Goal: Task Accomplishment & Management: Use online tool/utility

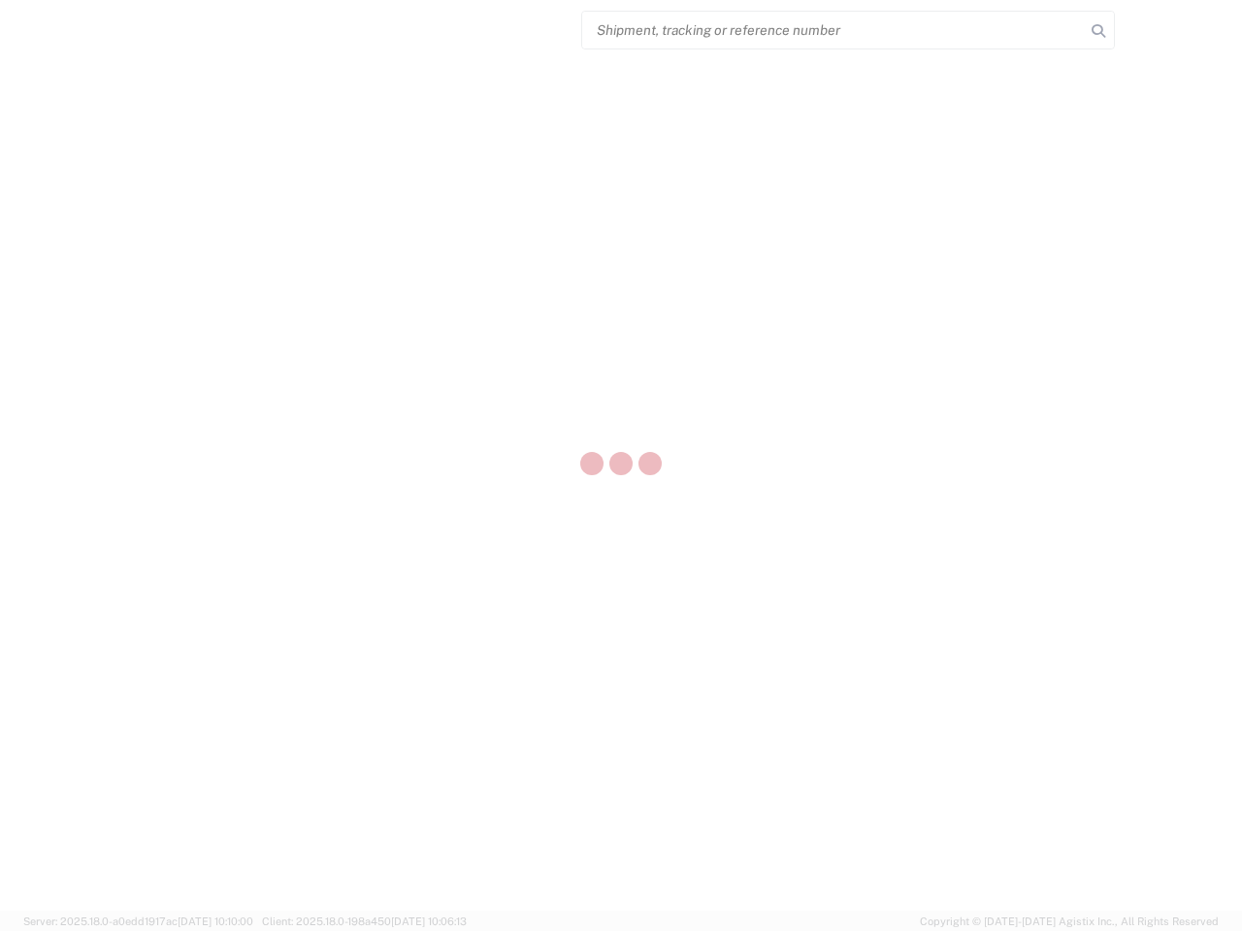
select select "US"
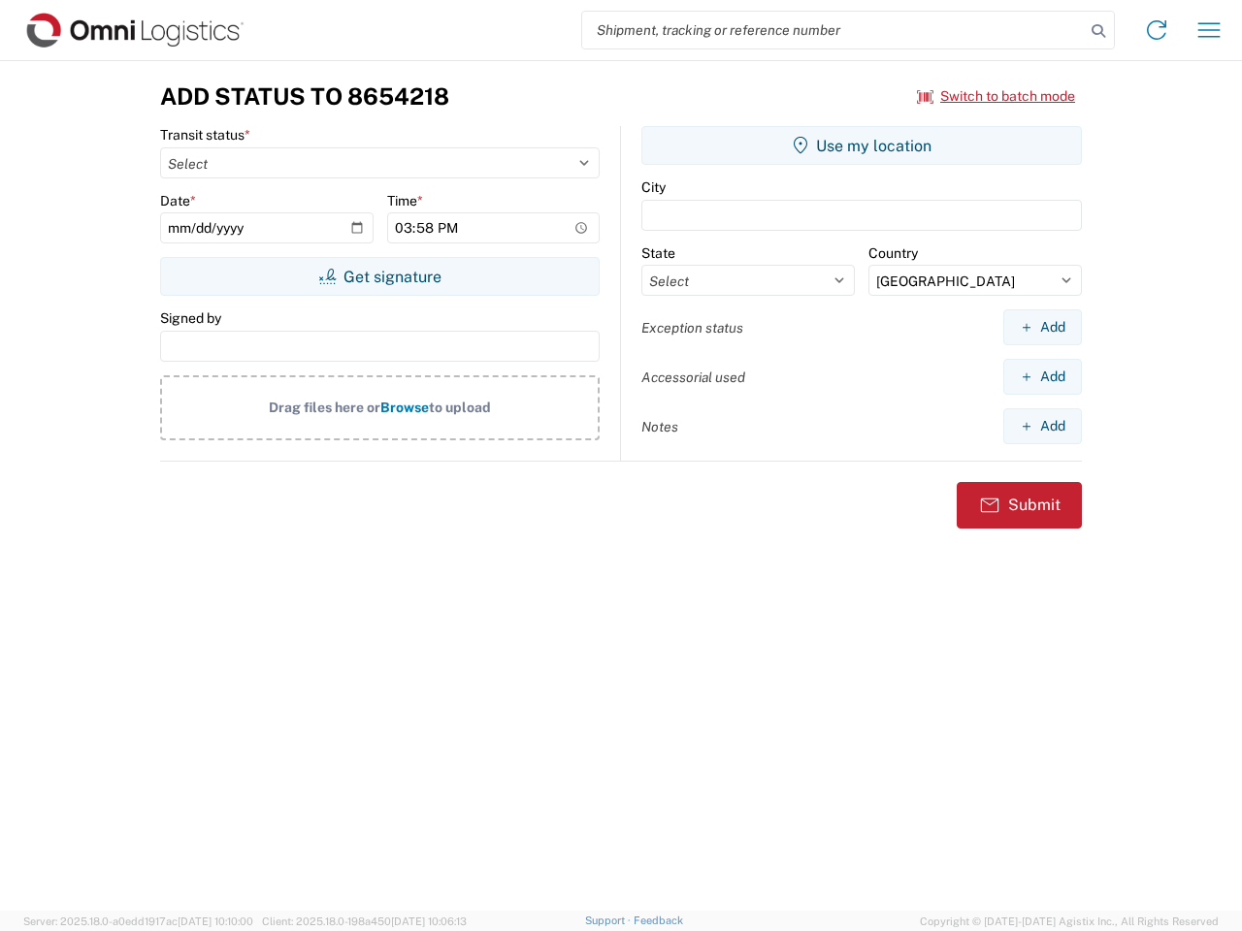
click at [833, 30] on input "search" at bounding box center [833, 30] width 503 height 37
click at [1098, 31] on icon at bounding box center [1098, 30] width 27 height 27
click at [1157, 30] on icon at bounding box center [1156, 30] width 31 height 31
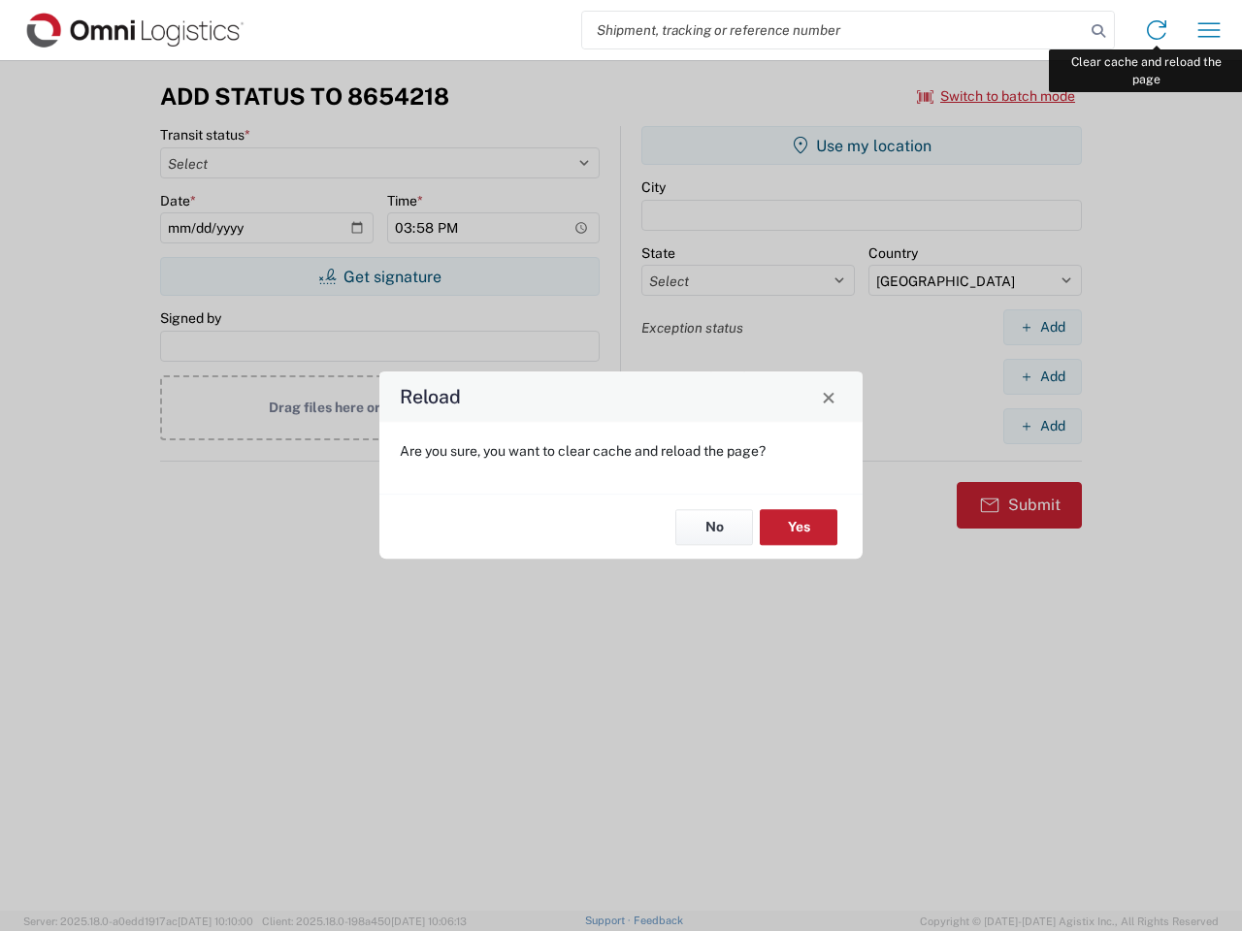
click at [1209, 30] on div "Reload Are you sure, you want to clear cache and reload the page? No Yes" at bounding box center [621, 465] width 1242 height 931
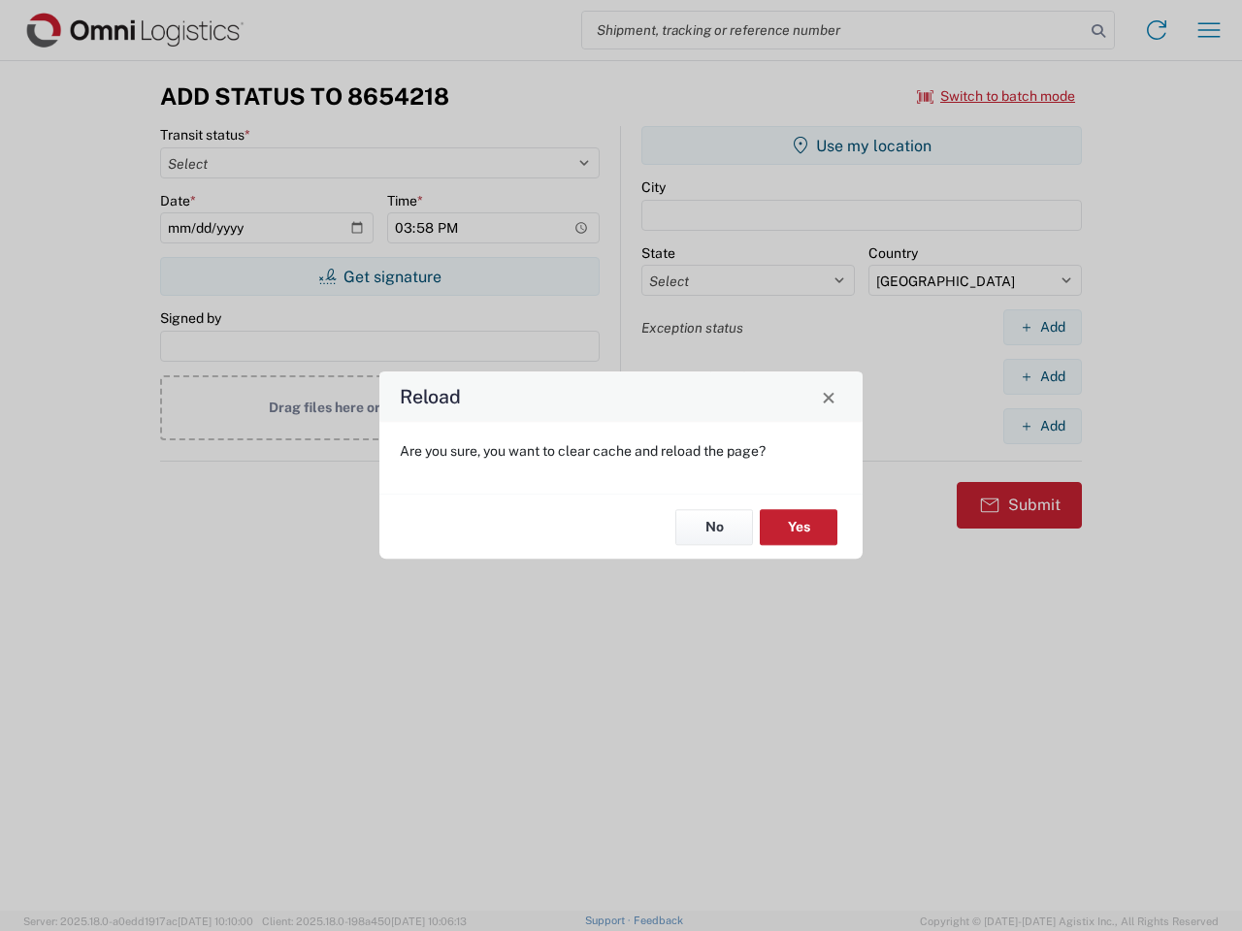
click at [996, 96] on div "Reload Are you sure, you want to clear cache and reload the page? No Yes" at bounding box center [621, 465] width 1242 height 931
click at [379, 277] on div "Reload Are you sure, you want to clear cache and reload the page? No Yes" at bounding box center [621, 465] width 1242 height 931
click at [862, 146] on div "Reload Are you sure, you want to clear cache and reload the page? No Yes" at bounding box center [621, 465] width 1242 height 931
click at [1042, 327] on div "Reload Are you sure, you want to clear cache and reload the page? No Yes" at bounding box center [621, 465] width 1242 height 931
click at [1042, 376] on div "Reload Are you sure, you want to clear cache and reload the page? No Yes" at bounding box center [621, 465] width 1242 height 931
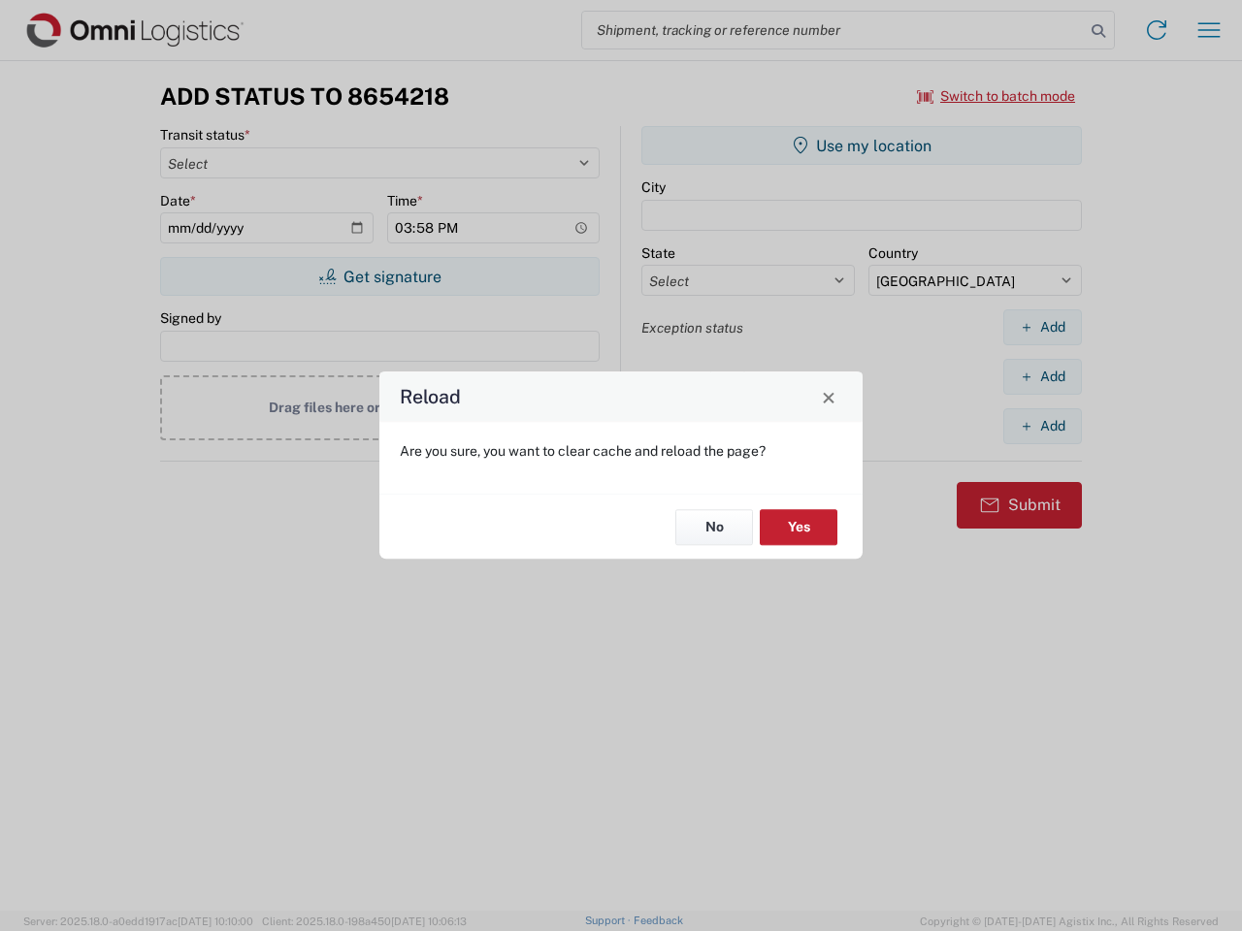
click at [1042, 426] on div "Reload Are you sure, you want to clear cache and reload the page? No Yes" at bounding box center [621, 465] width 1242 height 931
